Goal: Navigation & Orientation: Find specific page/section

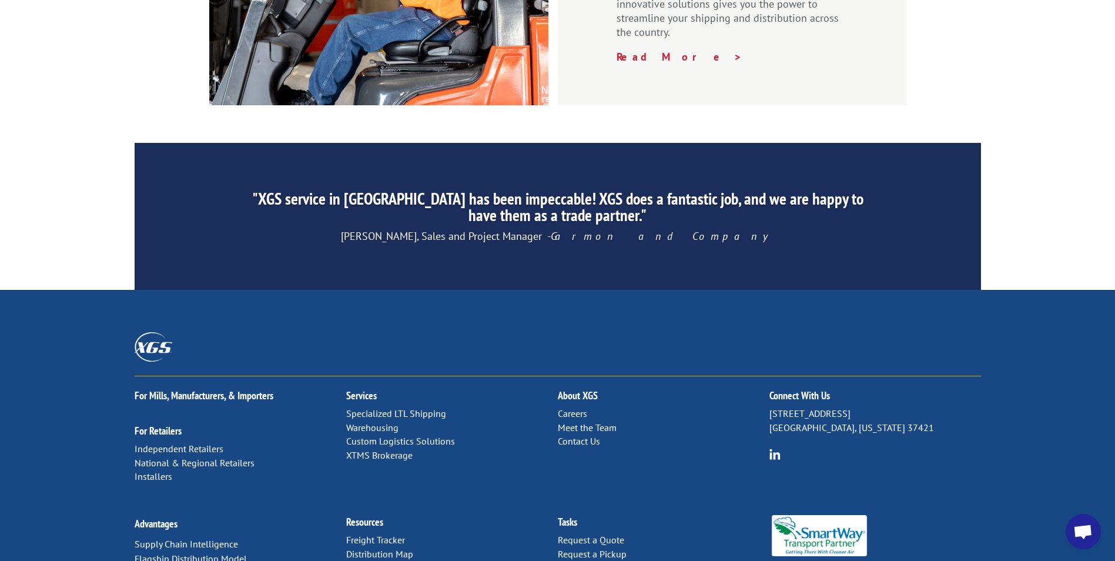
scroll to position [1766, 0]
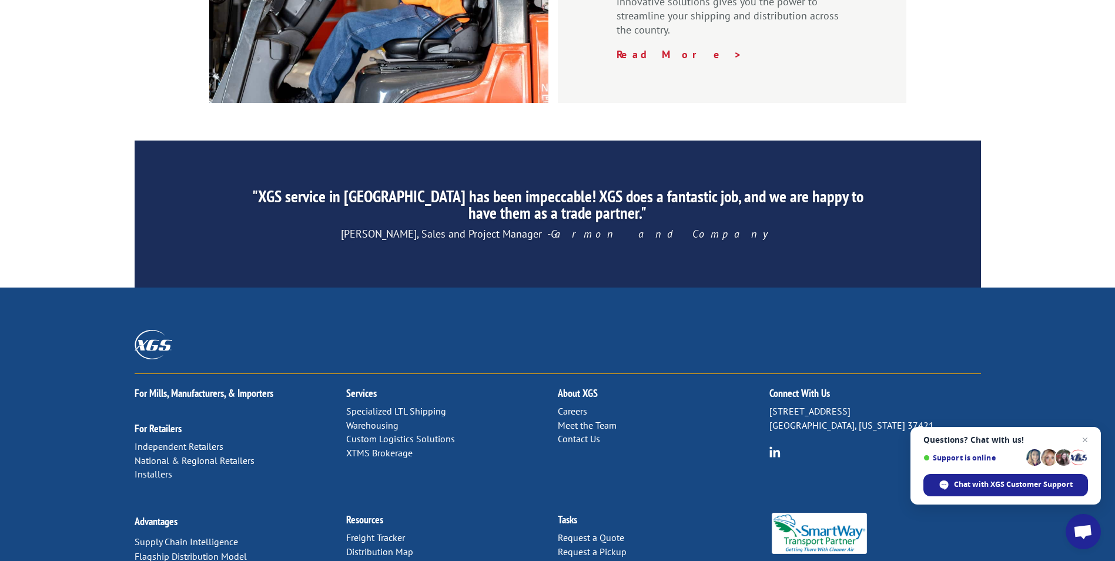
drag, startPoint x: 372, startPoint y: 427, endPoint x: 396, endPoint y: 422, distance: 24.6
click at [373, 546] on link "Distribution Map" at bounding box center [379, 552] width 67 height 12
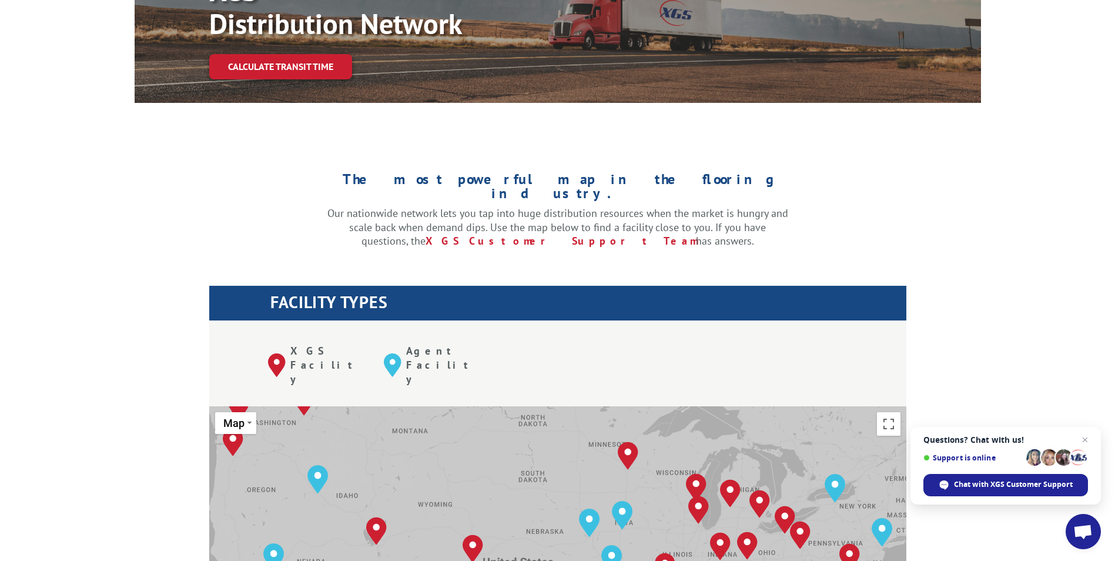
scroll to position [235, 0]
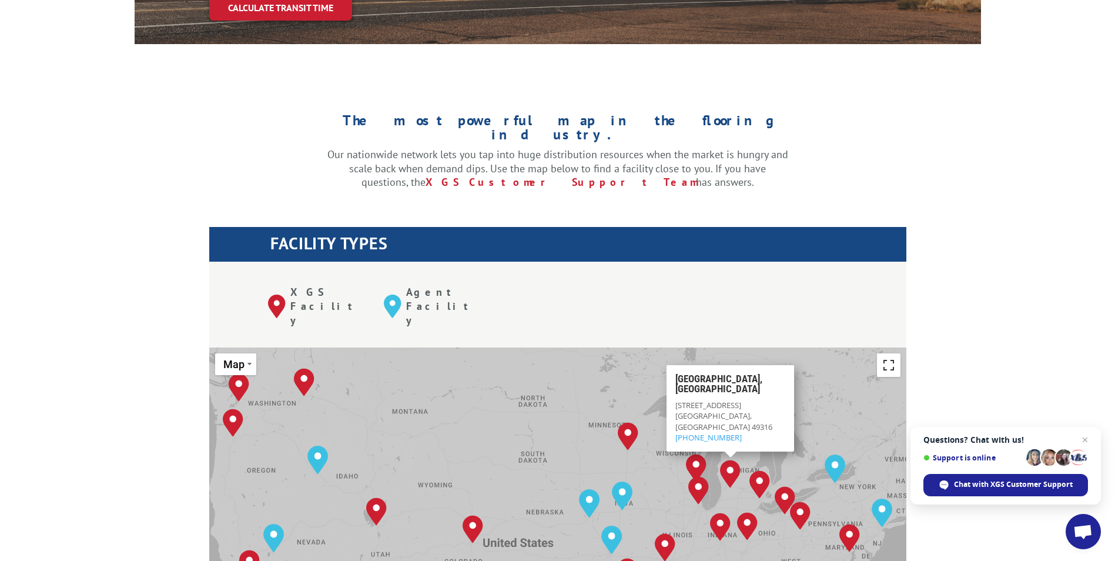
click at [885, 353] on button "Toggle fullscreen view" at bounding box center [889, 365] width 24 height 24
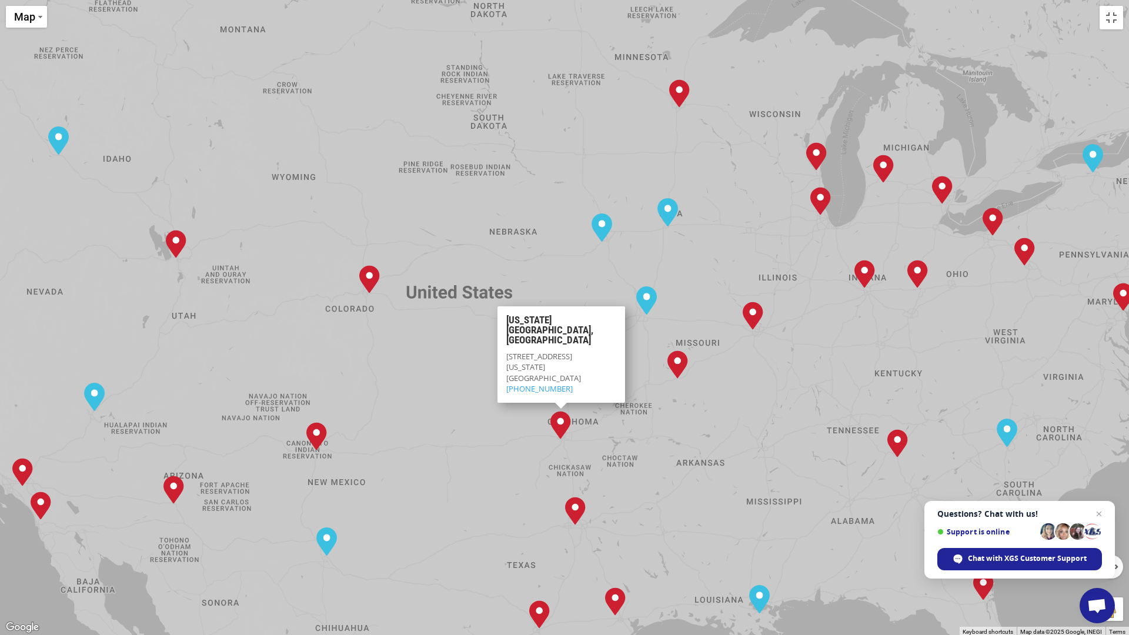
drag, startPoint x: 718, startPoint y: 287, endPoint x: 648, endPoint y: 461, distance: 186.8
click at [661, 455] on div "[GEOGRAPHIC_DATA], [GEOGRAPHIC_DATA] [GEOGRAPHIC_DATA], [GEOGRAPHIC_DATA] [GEOG…" at bounding box center [564, 317] width 1129 height 635
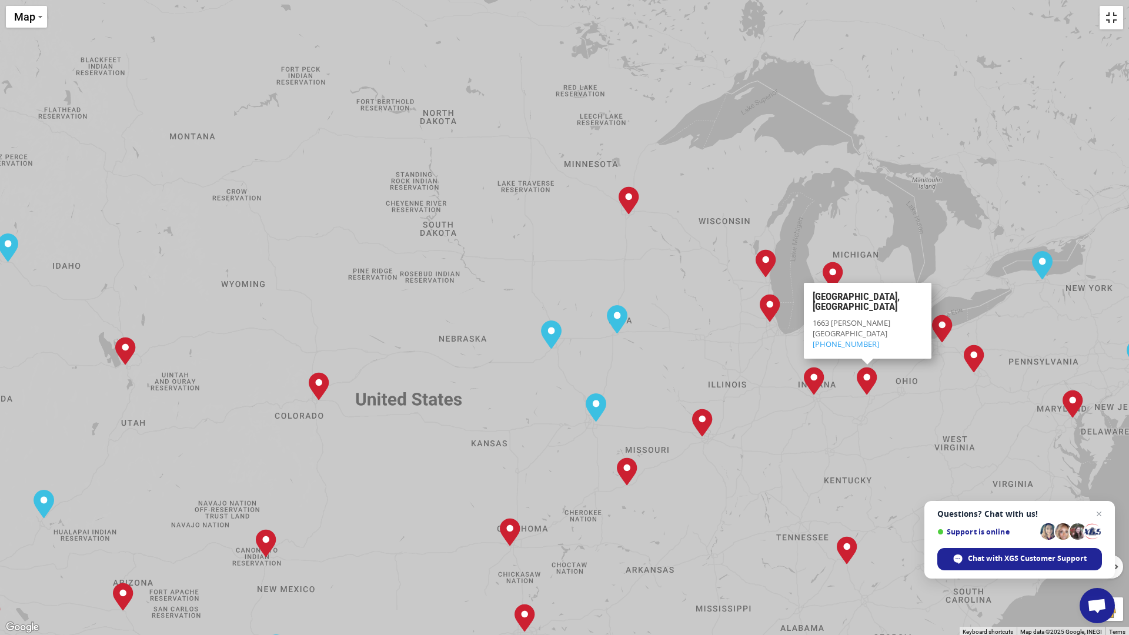
click at [1113, 21] on button "Toggle fullscreen view" at bounding box center [1111, 18] width 24 height 24
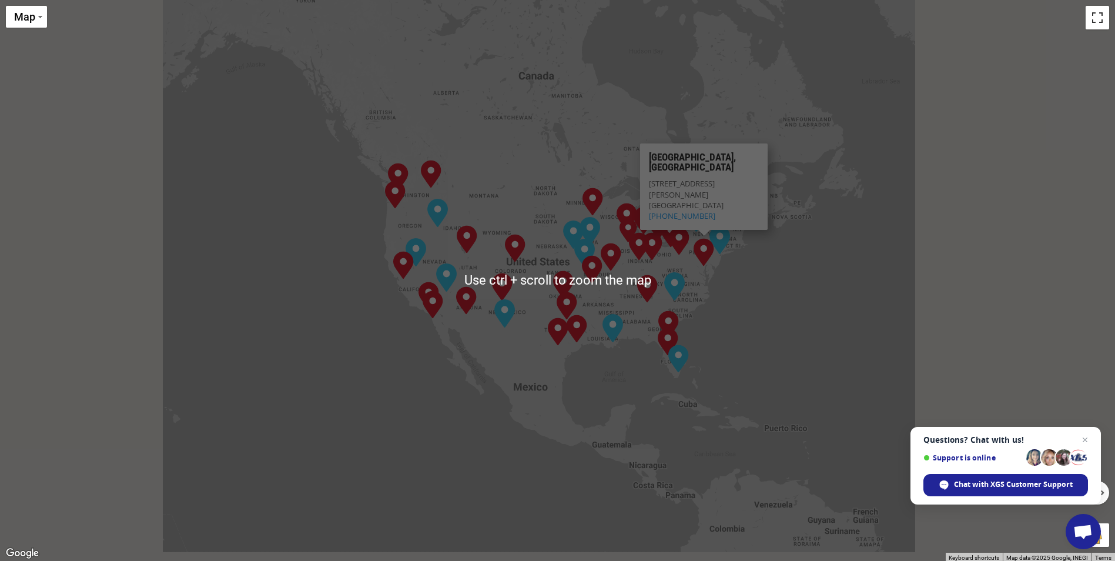
scroll to position [294, 0]
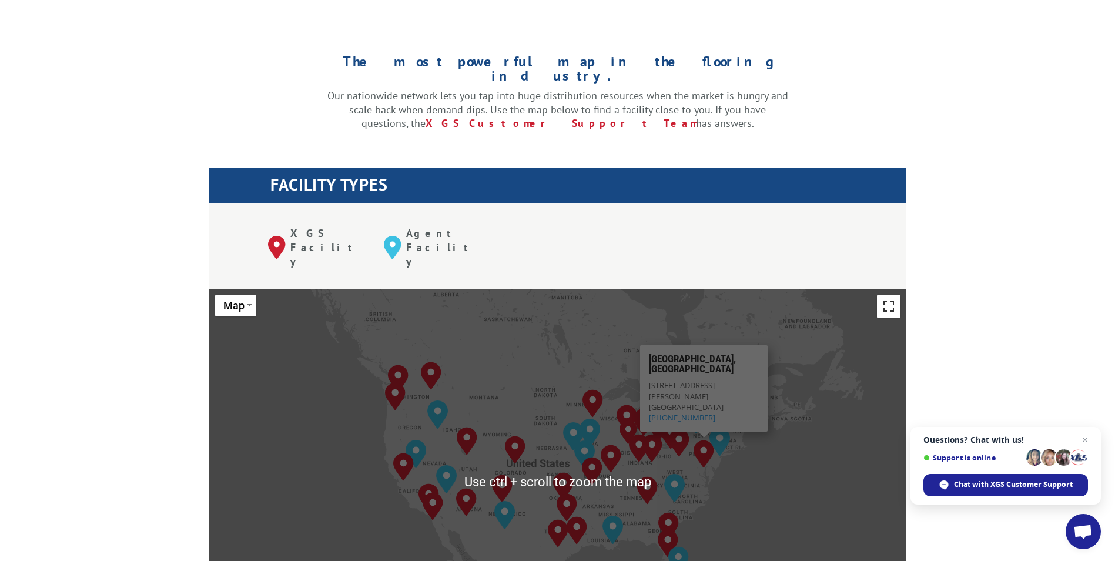
click at [892, 295] on button "Toggle fullscreen view" at bounding box center [889, 307] width 24 height 24
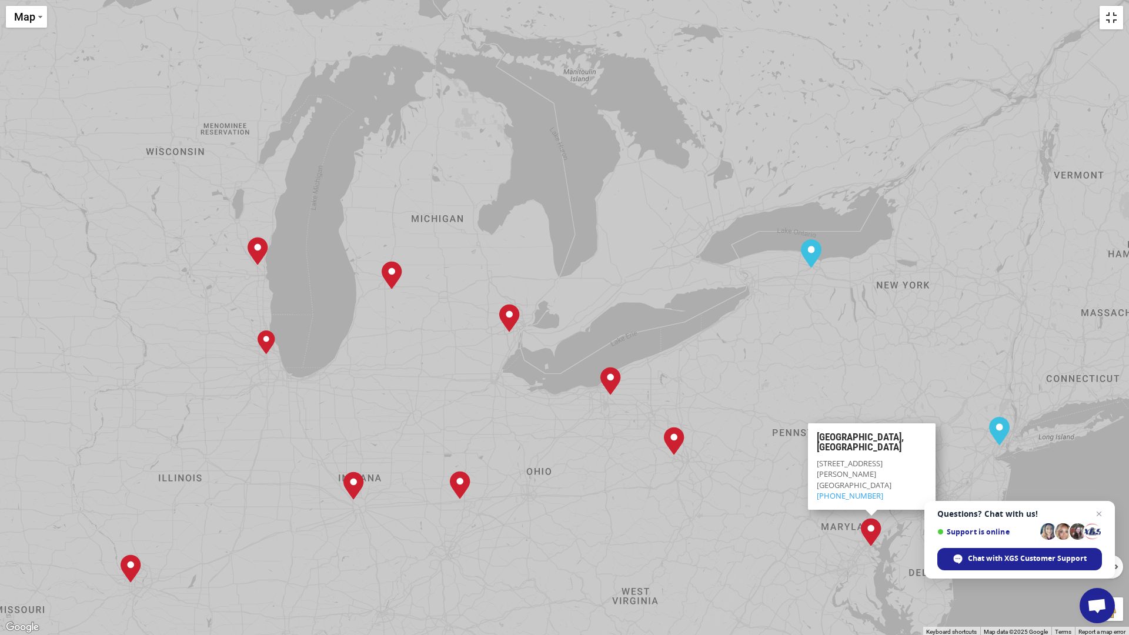
click at [1101, 22] on button "Toggle fullscreen view" at bounding box center [1111, 18] width 24 height 24
